Goal: Information Seeking & Learning: Learn about a topic

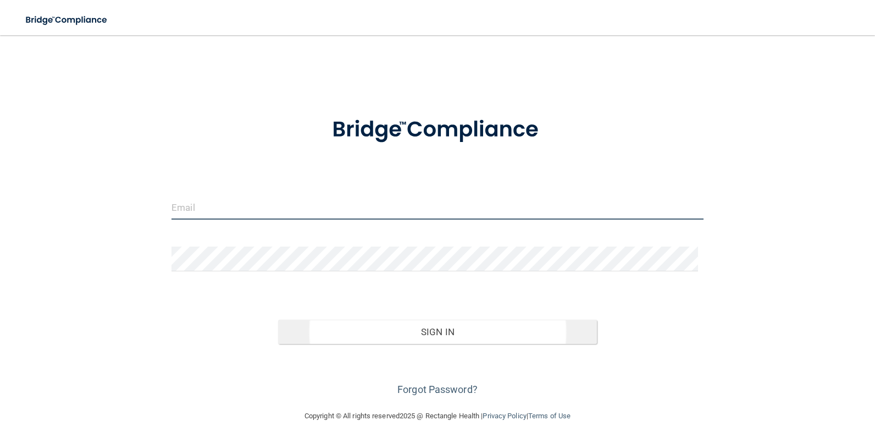
type input "[EMAIL_ADDRESS][DOMAIN_NAME]"
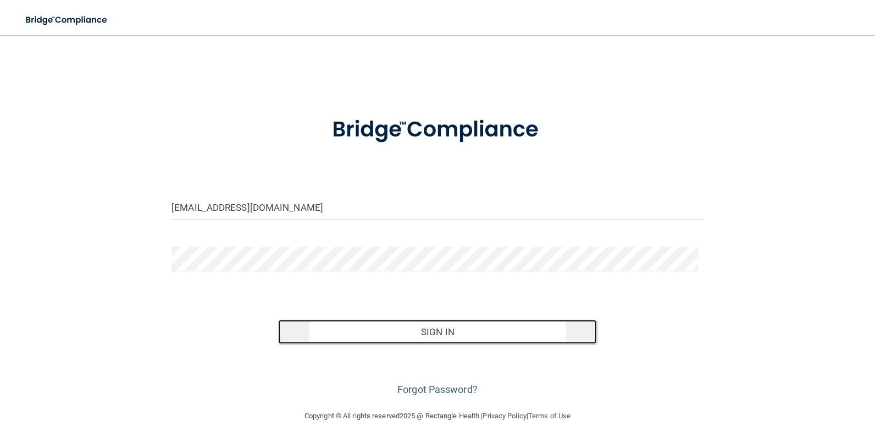
click at [377, 331] on button "Sign In" at bounding box center [438, 332] width 320 height 24
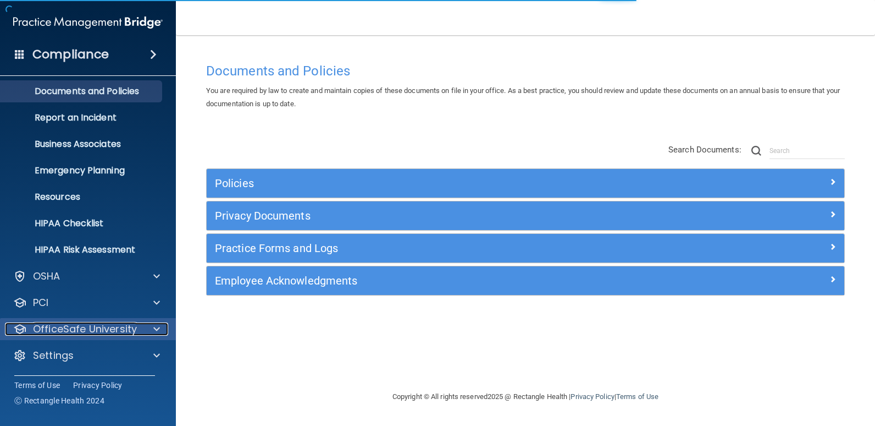
click at [91, 331] on p "OfficeSafe University" at bounding box center [85, 328] width 104 height 13
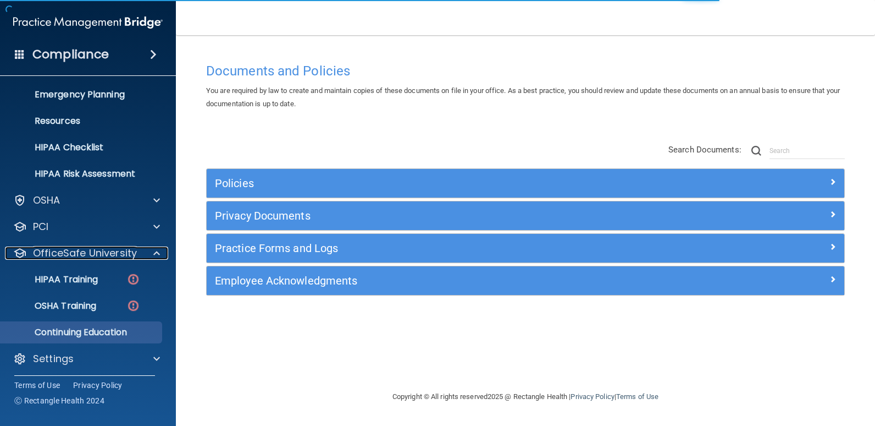
scroll to position [110, 0]
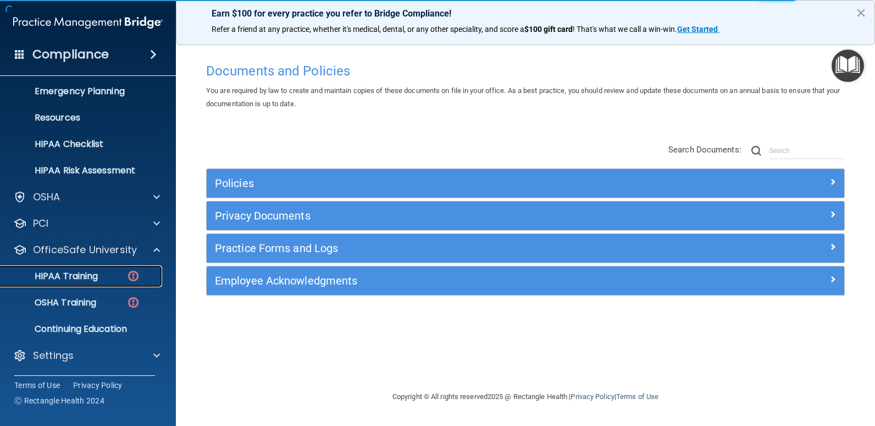
click at [116, 283] on link "HIPAA Training" at bounding box center [75, 276] width 173 height 22
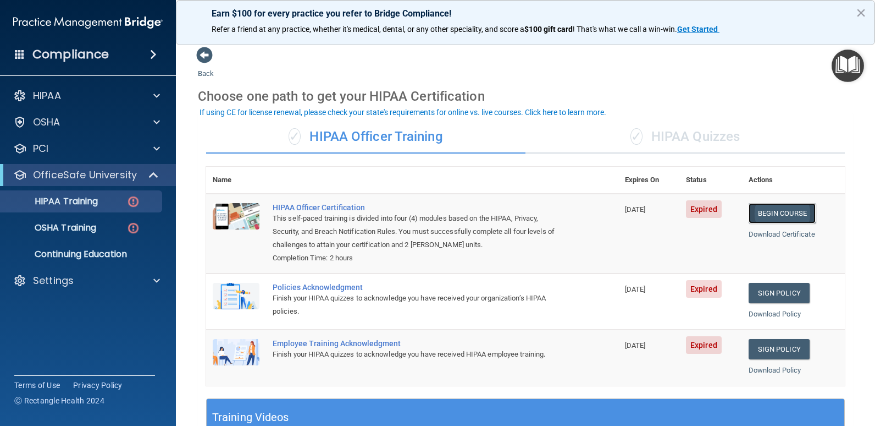
click at [783, 214] on link "Begin Course" at bounding box center [782, 213] width 67 height 20
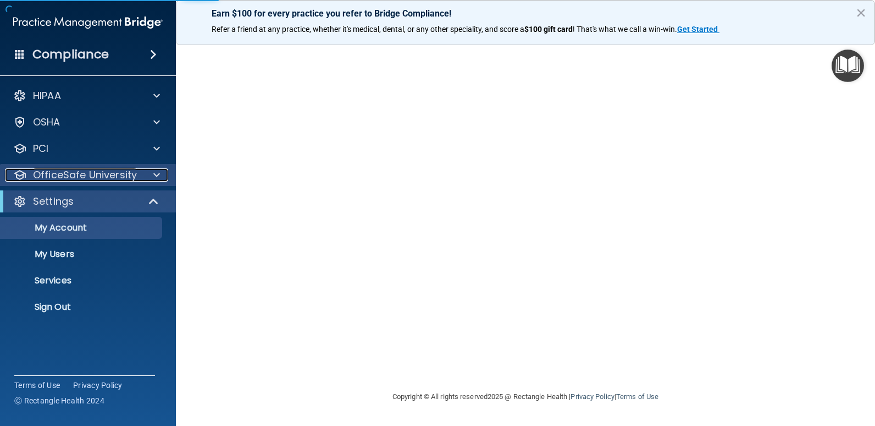
click at [146, 181] on div at bounding box center [154, 174] width 27 height 13
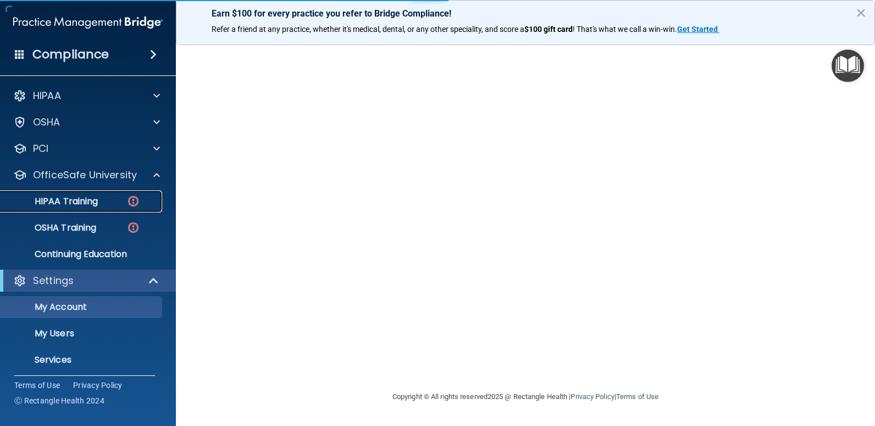
click at [125, 208] on link "HIPAA Training" at bounding box center [75, 201] width 173 height 22
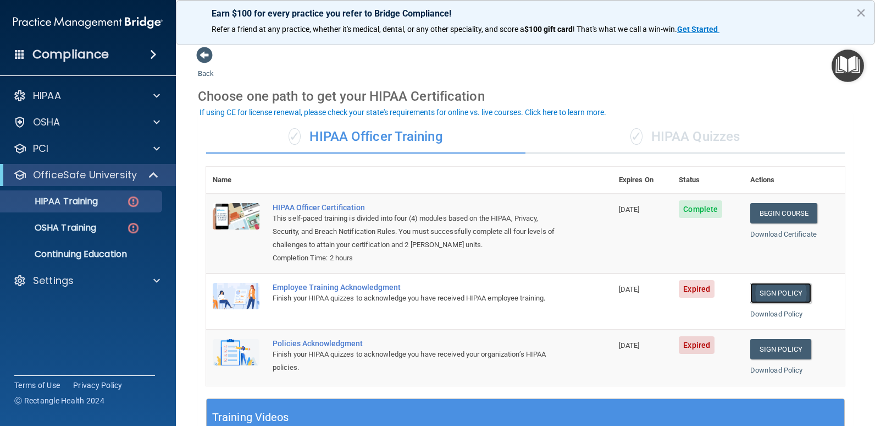
click at [770, 290] on link "Sign Policy" at bounding box center [781, 293] width 61 height 20
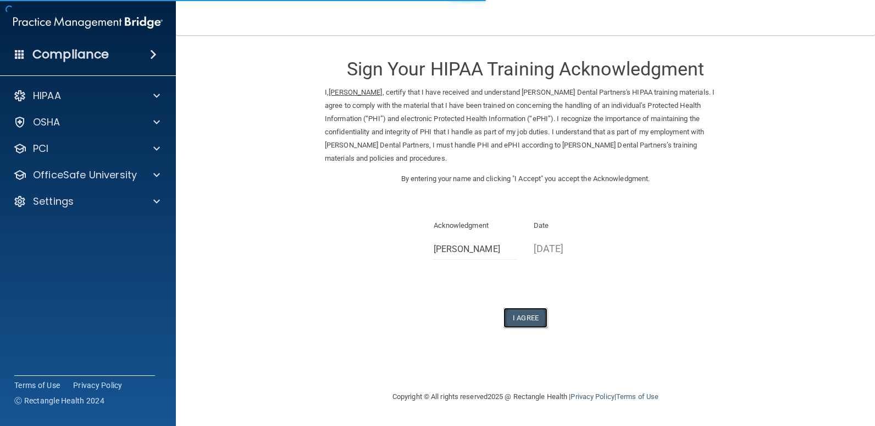
click at [543, 307] on button "I Agree" at bounding box center [526, 317] width 44 height 20
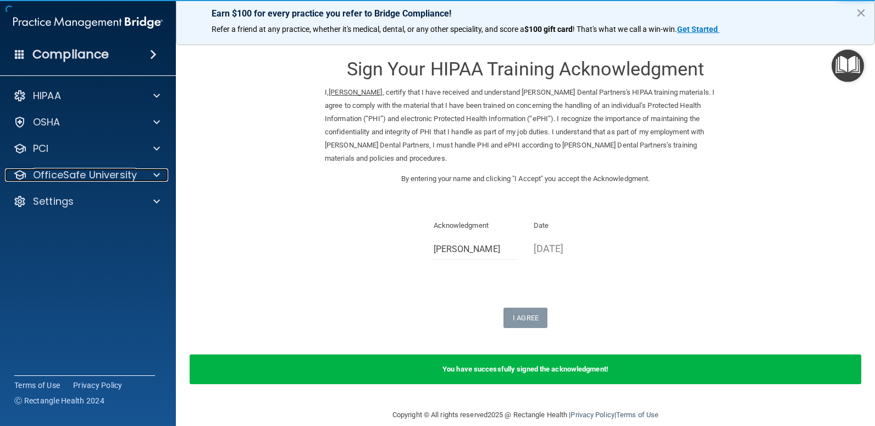
drag, startPoint x: 109, startPoint y: 177, endPoint x: 113, endPoint y: 200, distance: 23.0
click at [109, 177] on p "OfficeSafe University" at bounding box center [85, 174] width 104 height 13
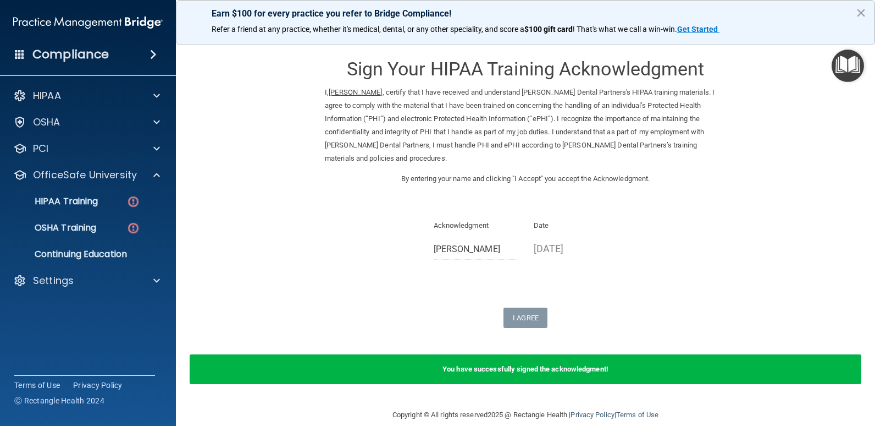
click at [107, 213] on ul "HIPAA Training OSHA Training Continuing Education" at bounding box center [88, 225] width 199 height 79
click at [113, 202] on div "HIPAA Training" at bounding box center [82, 201] width 150 height 11
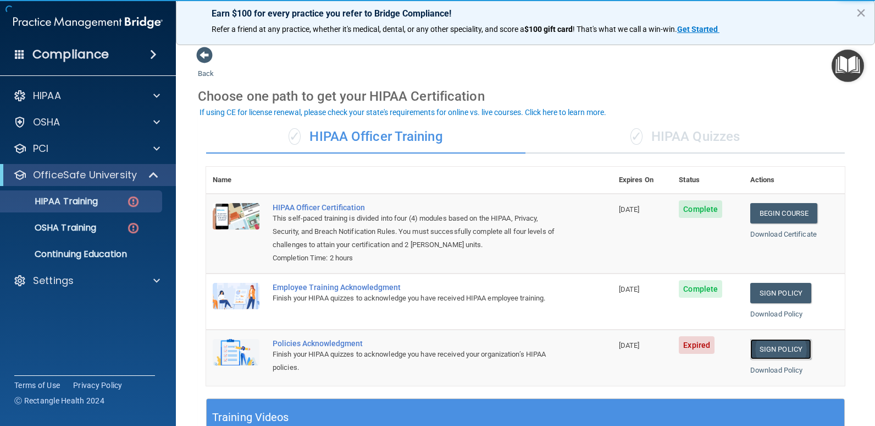
click at [787, 356] on link "Sign Policy" at bounding box center [781, 349] width 61 height 20
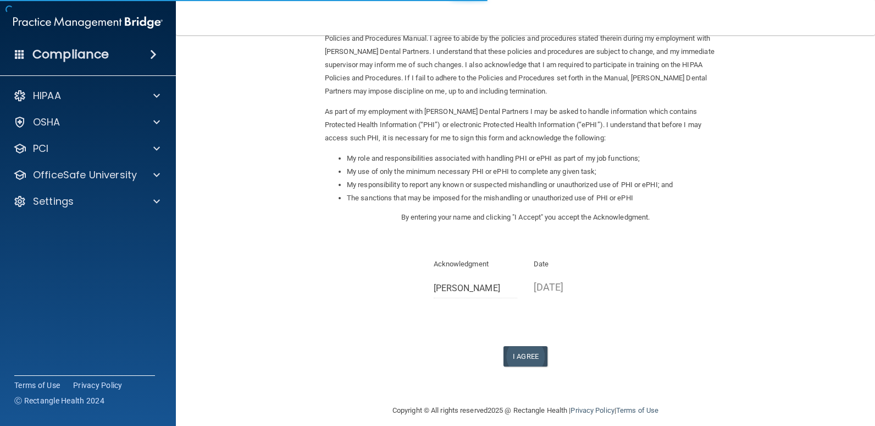
scroll to position [78, 0]
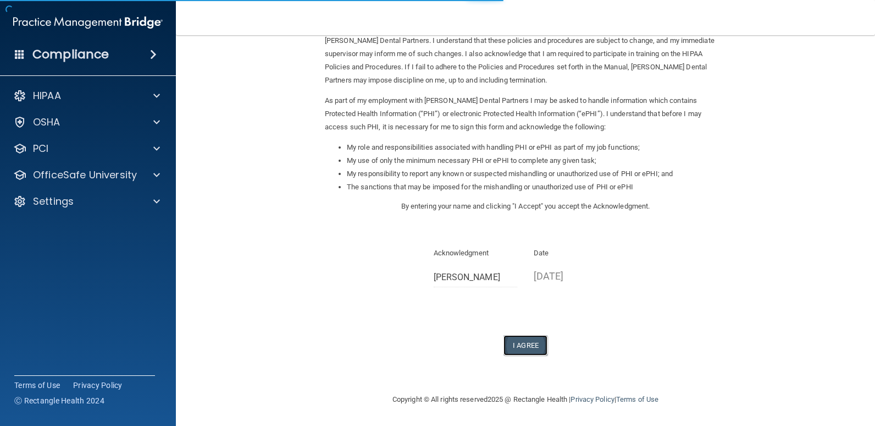
click at [518, 339] on button "I Agree" at bounding box center [526, 345] width 44 height 20
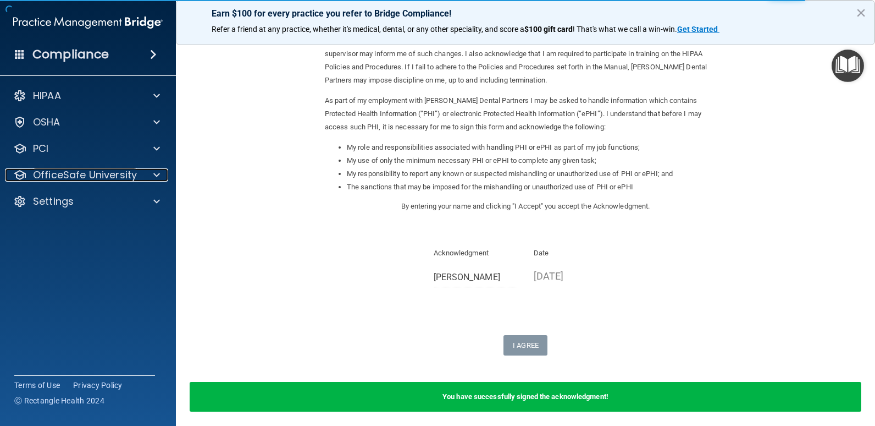
drag, startPoint x: 89, startPoint y: 173, endPoint x: 94, endPoint y: 186, distance: 14.1
click at [89, 173] on p "OfficeSafe University" at bounding box center [85, 174] width 104 height 13
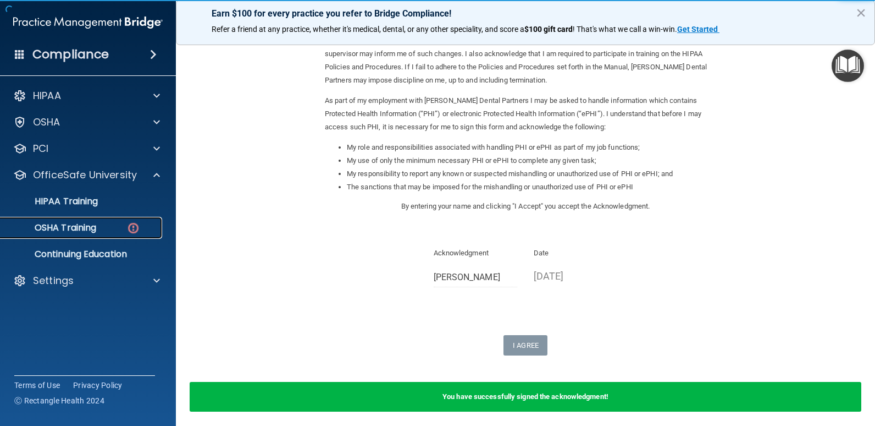
click at [90, 234] on link "OSHA Training" at bounding box center [75, 228] width 173 height 22
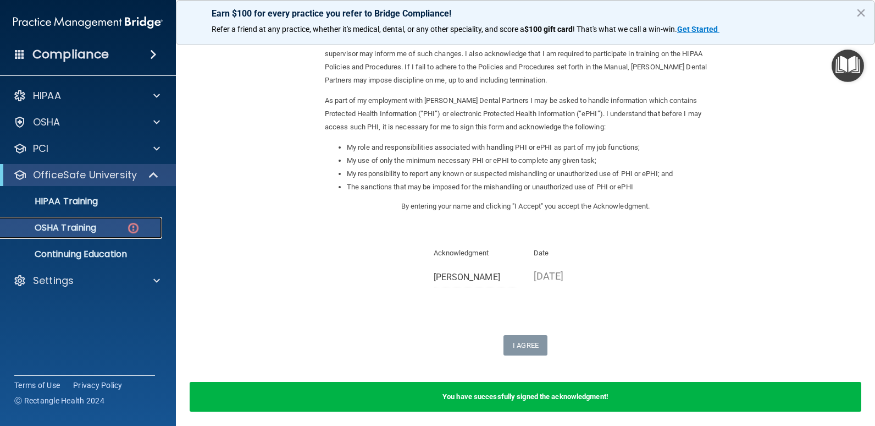
scroll to position [77, 0]
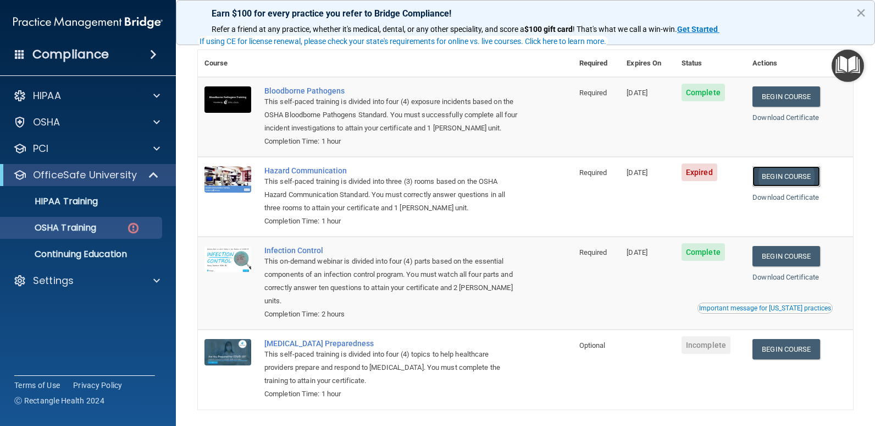
click at [795, 180] on link "Begin Course" at bounding box center [786, 176] width 67 height 20
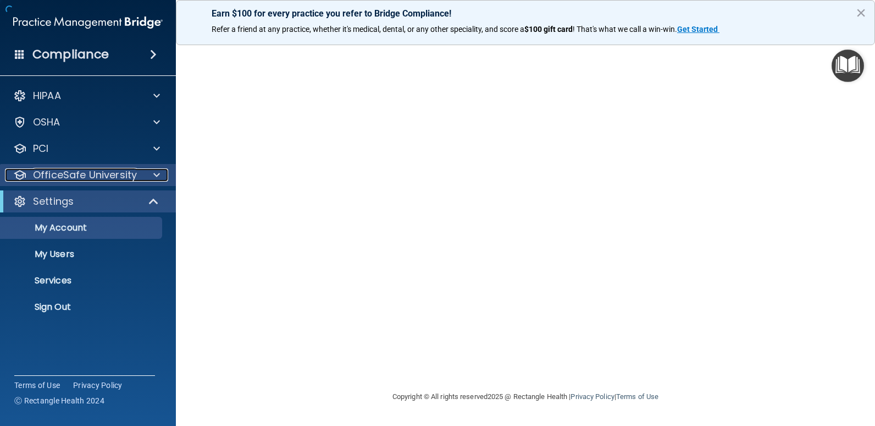
click at [141, 173] on div at bounding box center [154, 174] width 27 height 13
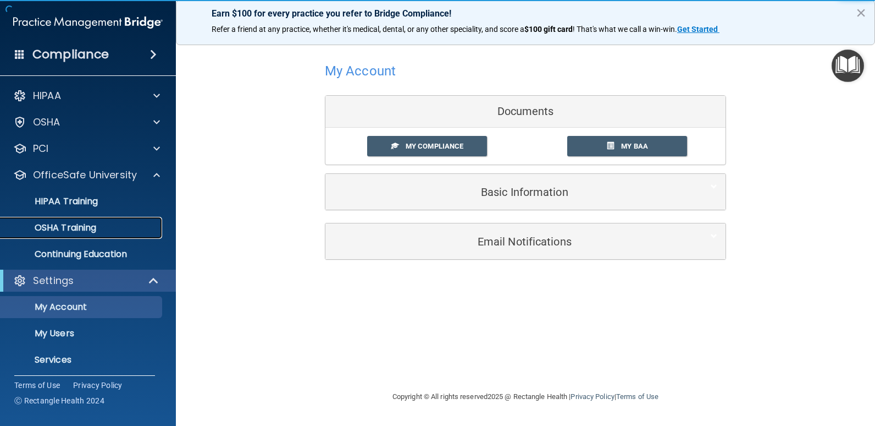
click at [134, 229] on div "OSHA Training" at bounding box center [82, 227] width 150 height 11
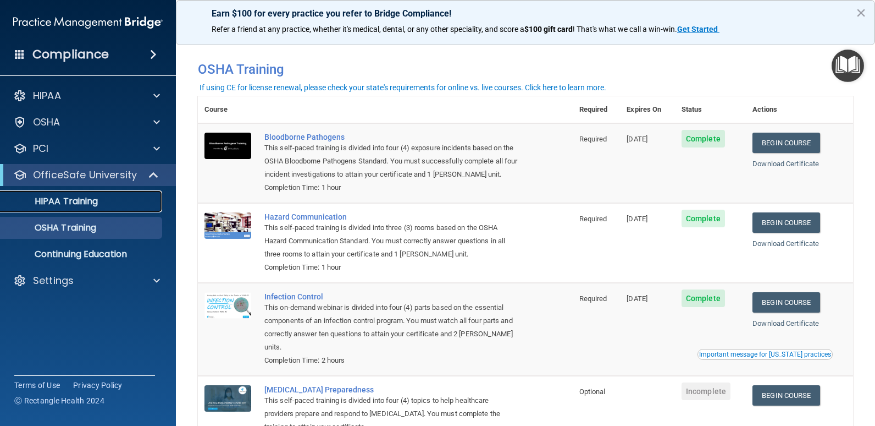
click at [65, 208] on link "HIPAA Training" at bounding box center [75, 201] width 173 height 22
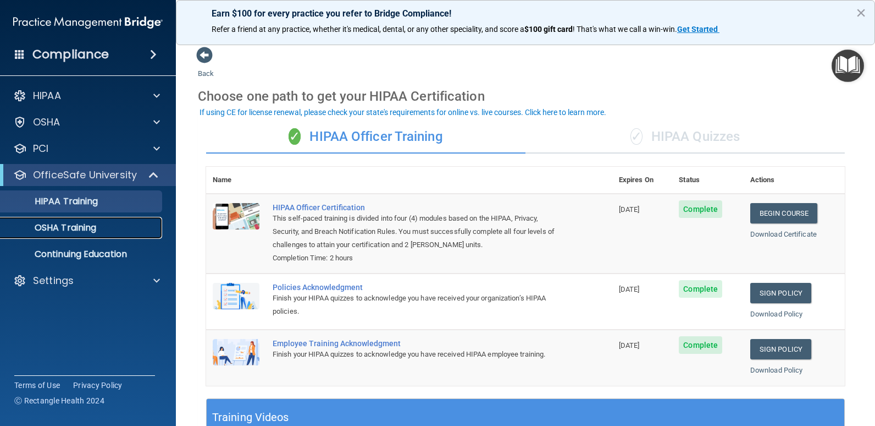
click at [116, 223] on div "OSHA Training" at bounding box center [82, 227] width 150 height 11
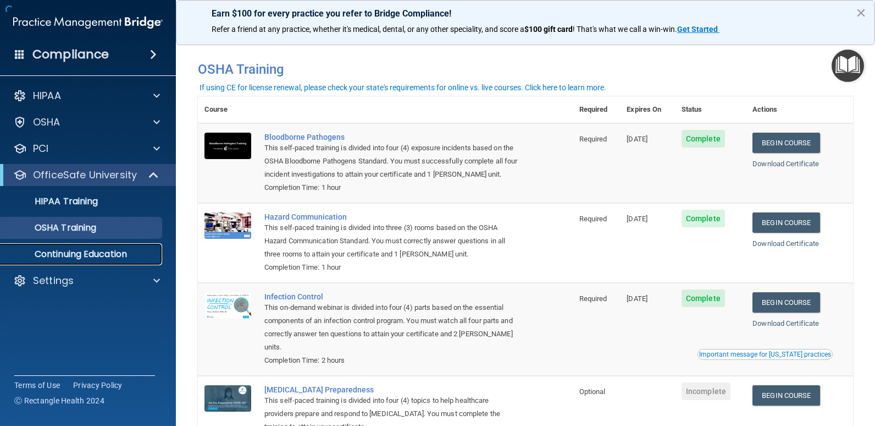
click at [147, 257] on p "Continuing Education" at bounding box center [82, 254] width 150 height 11
